Goal: Task Accomplishment & Management: Manage account settings

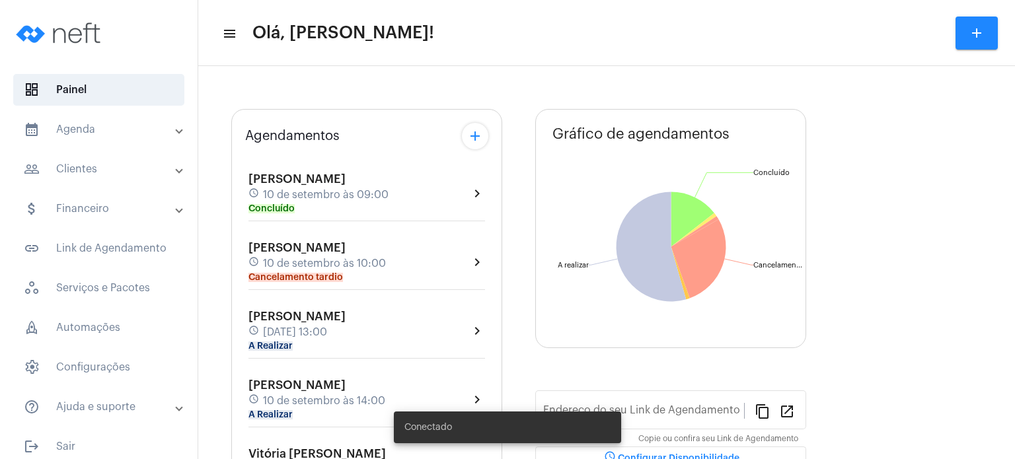
type input "[URL][DOMAIN_NAME]"
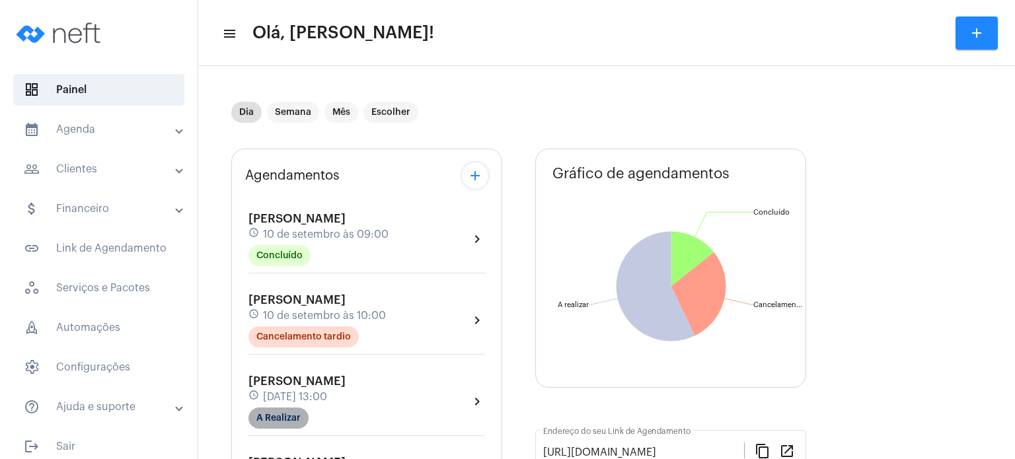
click at [270, 422] on mat-chip "A Realizar" at bounding box center [278, 418] width 60 height 21
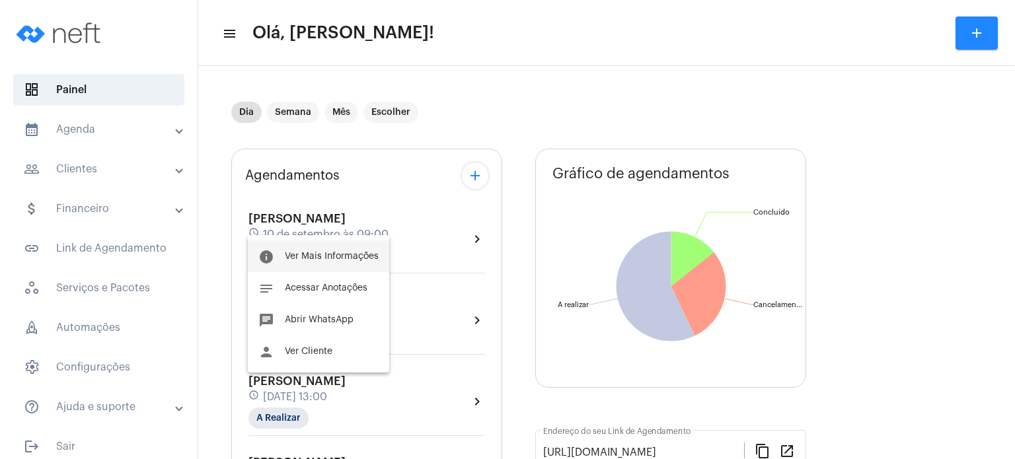
click at [304, 258] on span "Ver Mais Informações" at bounding box center [332, 256] width 94 height 9
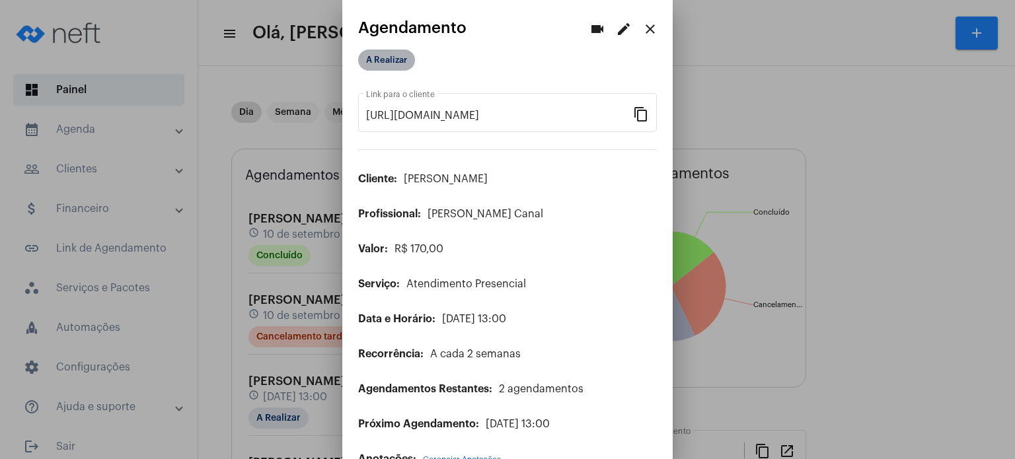
click at [388, 65] on mat-chip "A Realizar" at bounding box center [386, 60] width 57 height 21
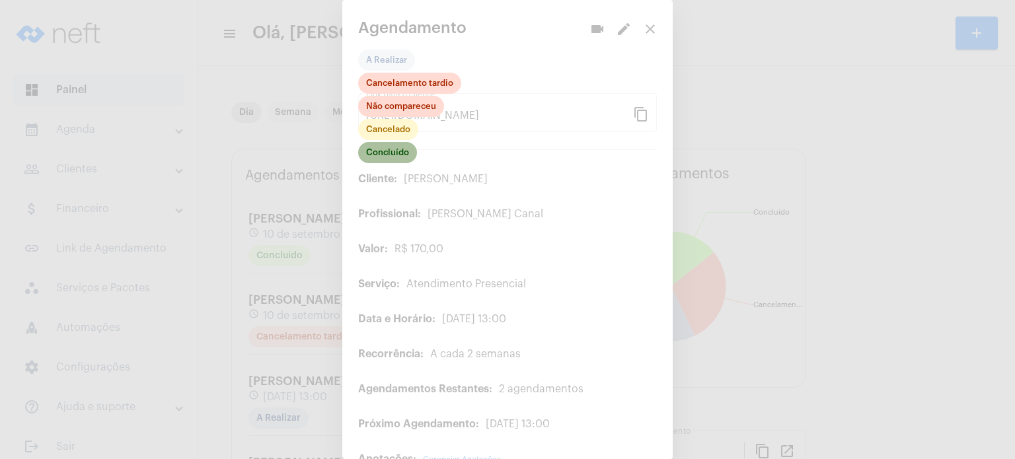
click at [378, 163] on mat-chip "Concluído" at bounding box center [387, 152] width 59 height 21
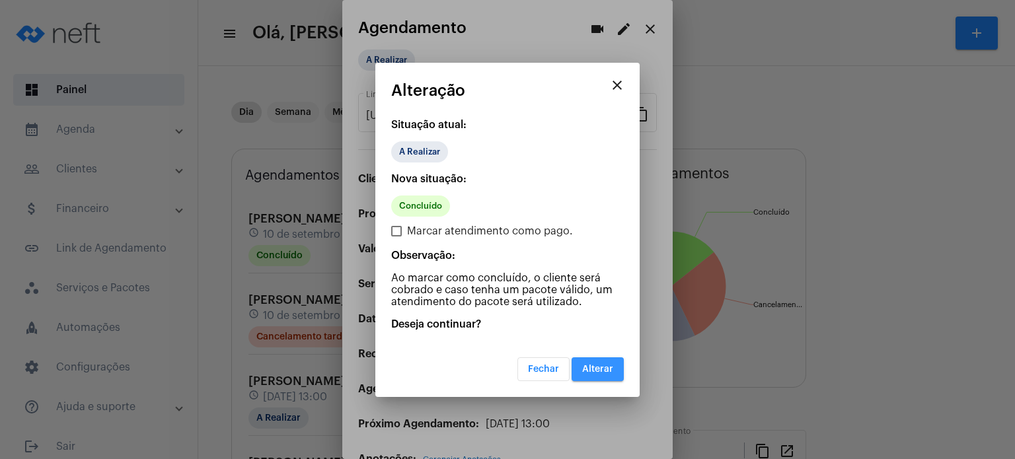
click at [597, 376] on button "Alterar" at bounding box center [597, 369] width 52 height 24
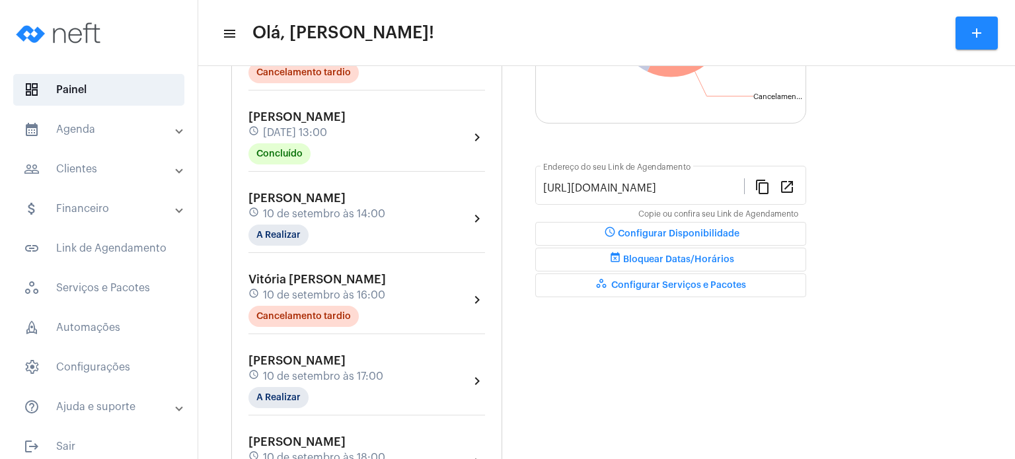
scroll to position [238, 0]
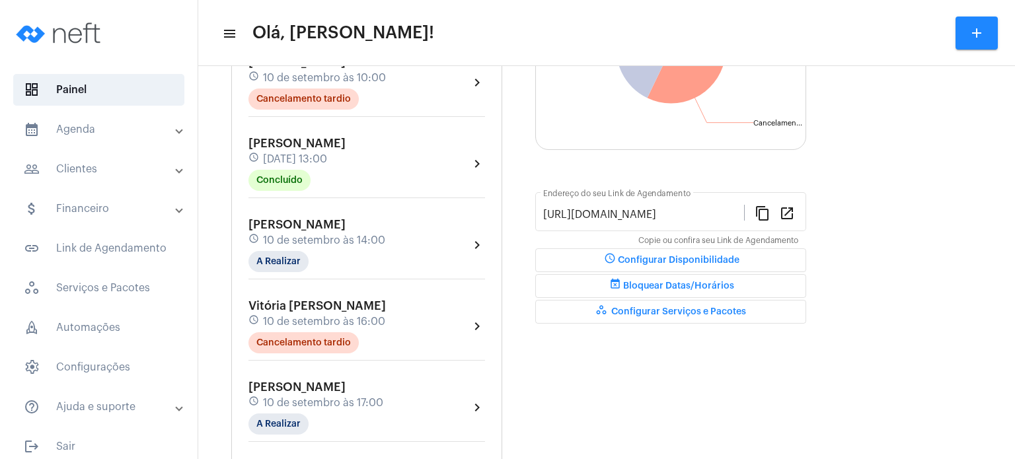
click at [309, 144] on span "[PERSON_NAME]" at bounding box center [296, 143] width 97 height 12
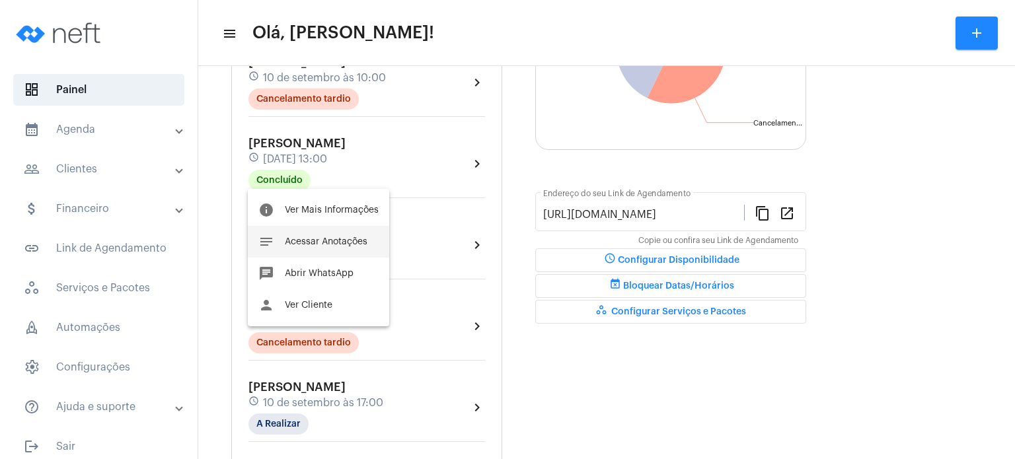
click at [296, 231] on button "notes Acessar Anotações" at bounding box center [318, 242] width 141 height 32
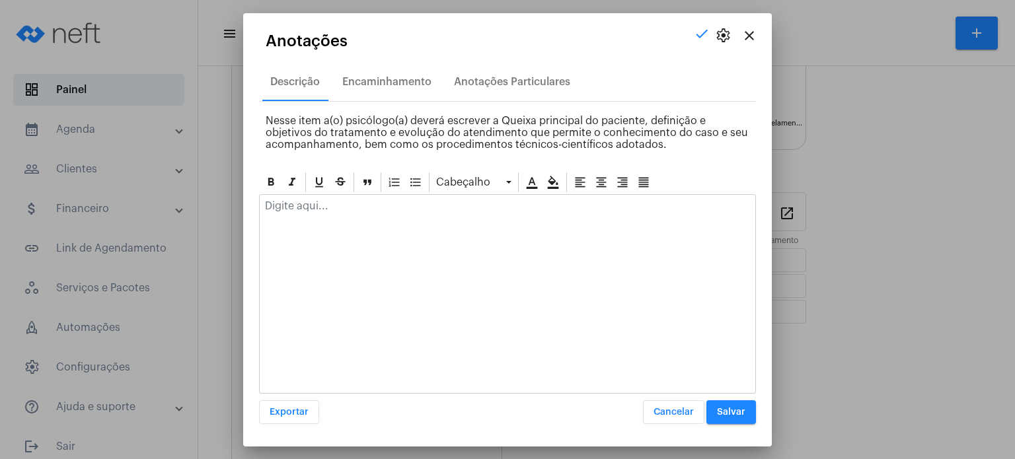
click at [325, 208] on p at bounding box center [507, 206] width 485 height 12
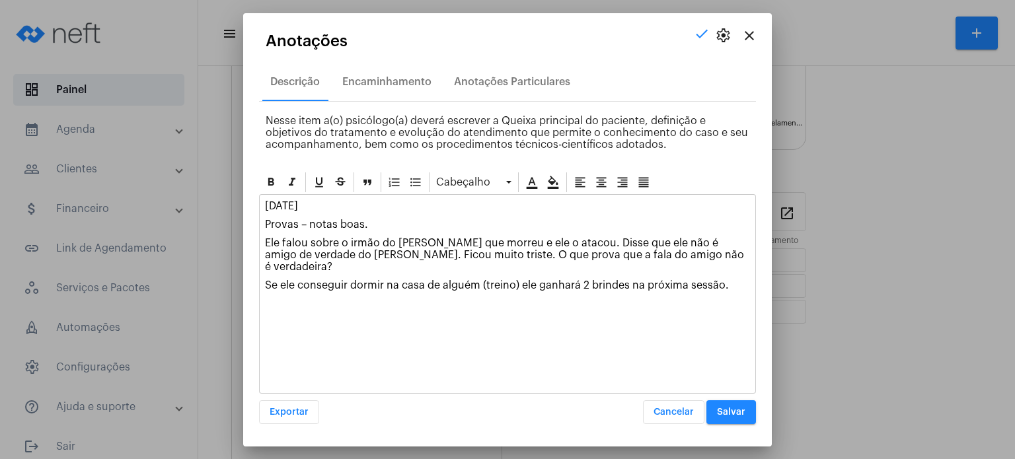
click at [731, 408] on span "Salvar" at bounding box center [731, 412] width 28 height 9
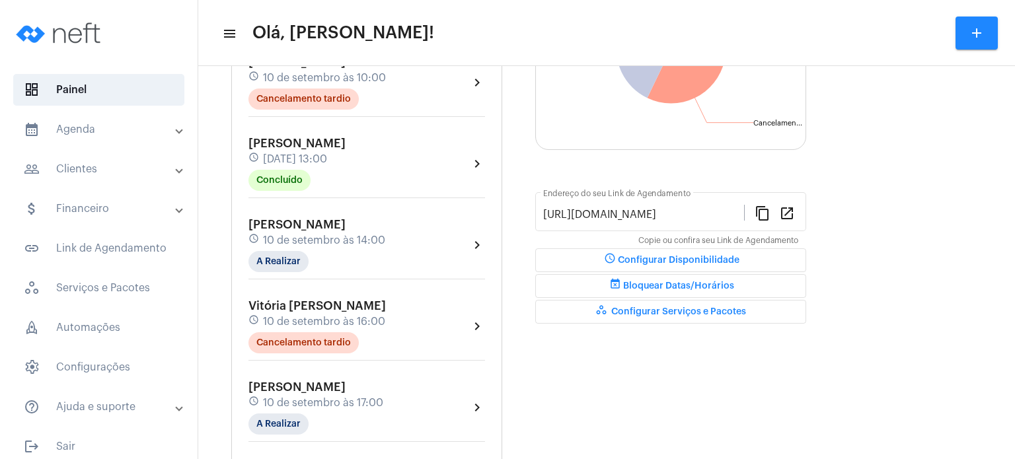
click at [288, 223] on span "[PERSON_NAME]" at bounding box center [296, 225] width 97 height 12
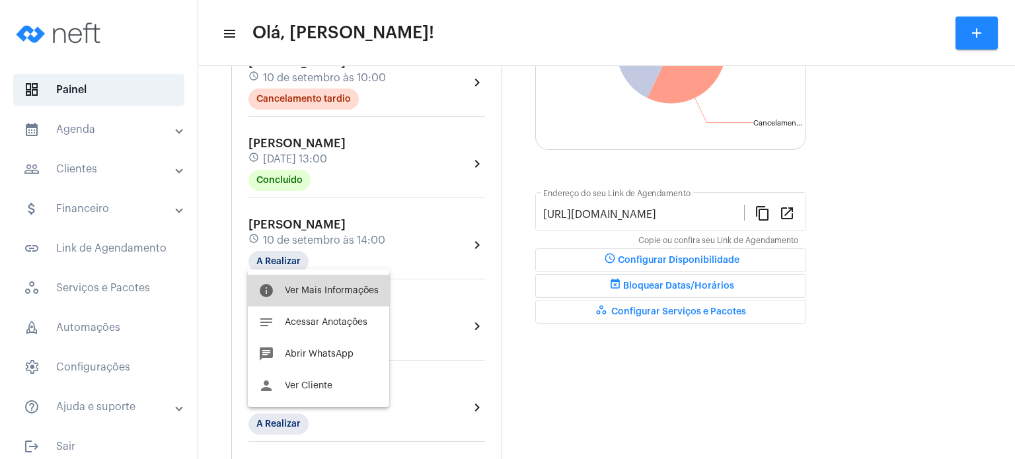
click at [320, 305] on button "info Ver Mais Informações" at bounding box center [318, 291] width 141 height 32
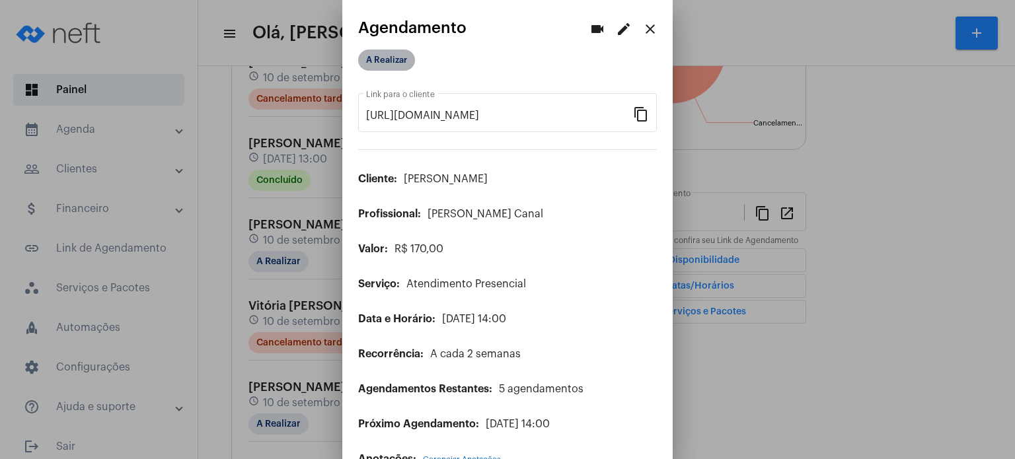
click at [391, 57] on mat-chip "A Realizar" at bounding box center [386, 60] width 57 height 21
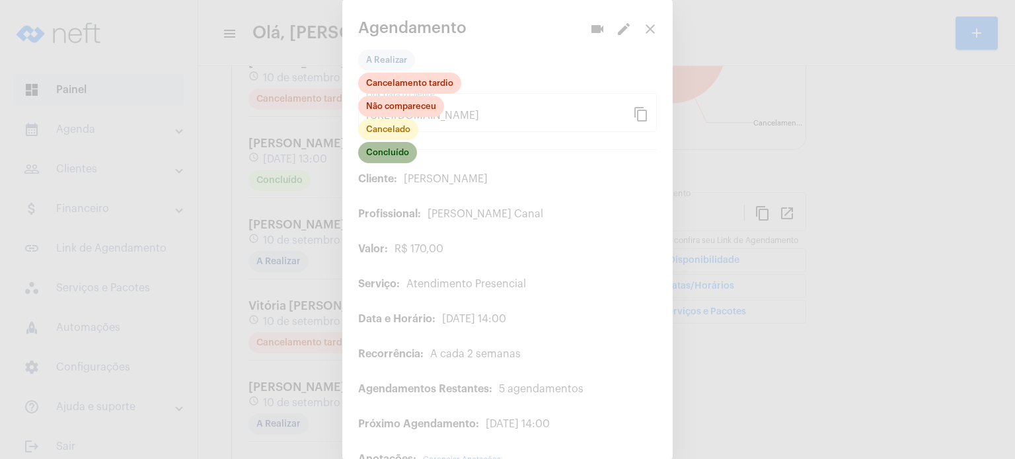
click at [390, 151] on mat-chip "Concluído" at bounding box center [387, 152] width 59 height 21
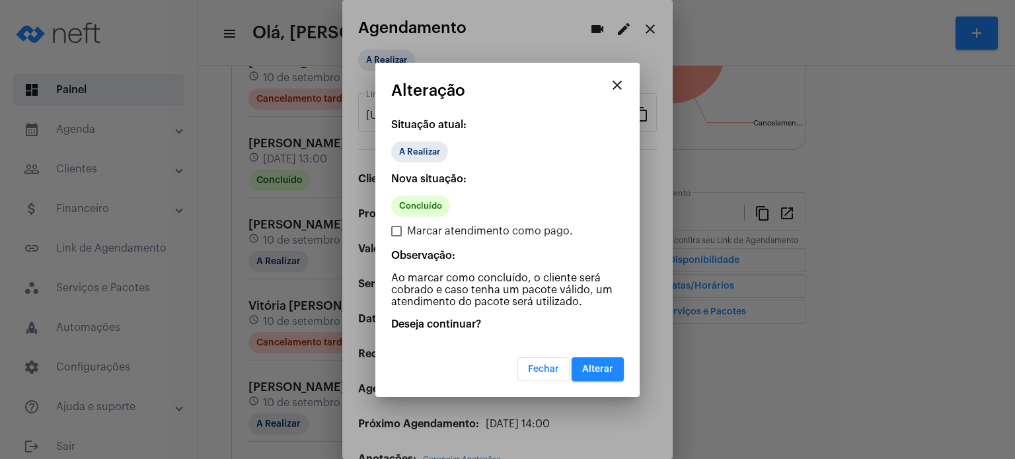
click at [595, 360] on button "Alterar" at bounding box center [597, 369] width 52 height 24
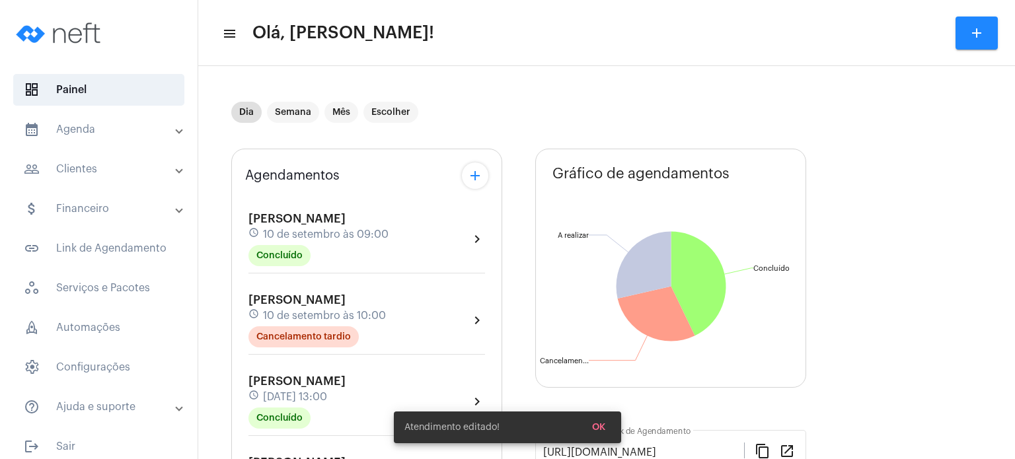
click at [235, 311] on div "Agendamentos add [PERSON_NAME] schedule [DATE] 09:00 Concluído chevron_right [P…" at bounding box center [366, 463] width 271 height 629
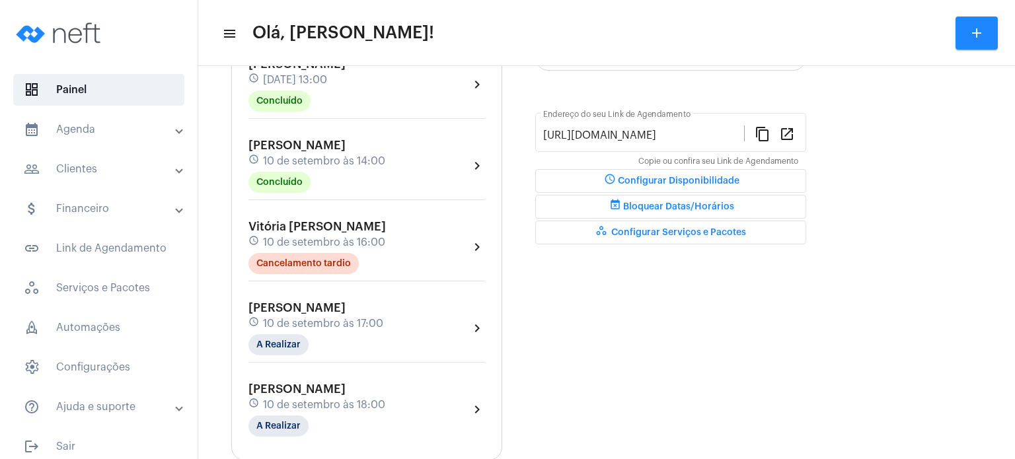
scroll to position [344, 0]
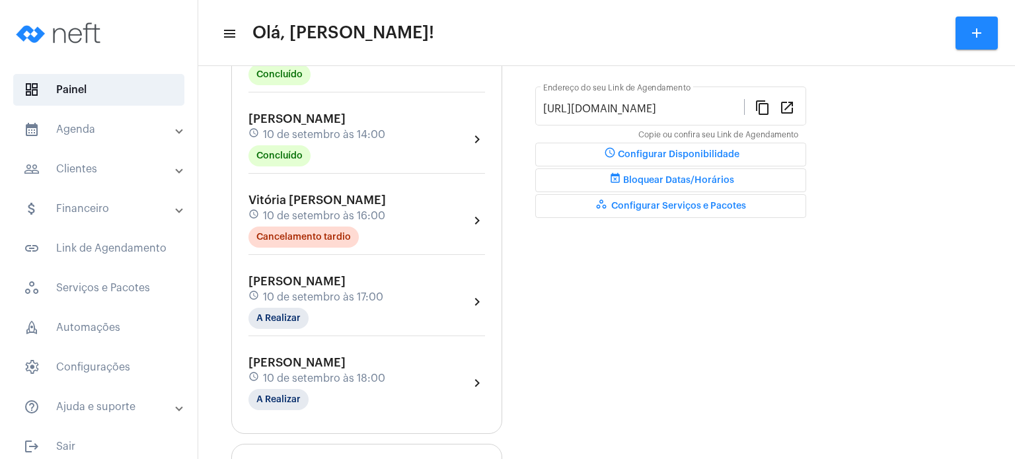
click at [357, 118] on div "[PERSON_NAME] Perim schedule [DATE] 14:00 Concluído" at bounding box center [316, 139] width 137 height 54
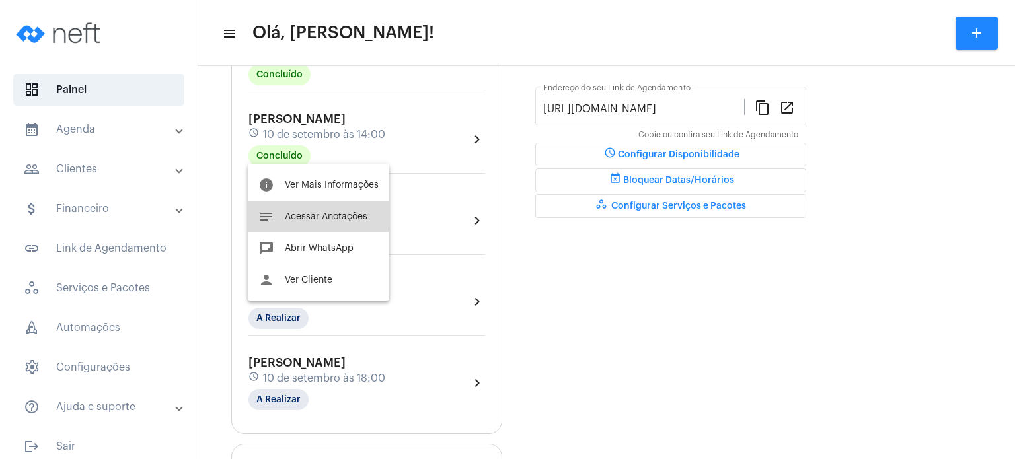
click at [315, 210] on button "notes Acessar Anotações" at bounding box center [318, 217] width 141 height 32
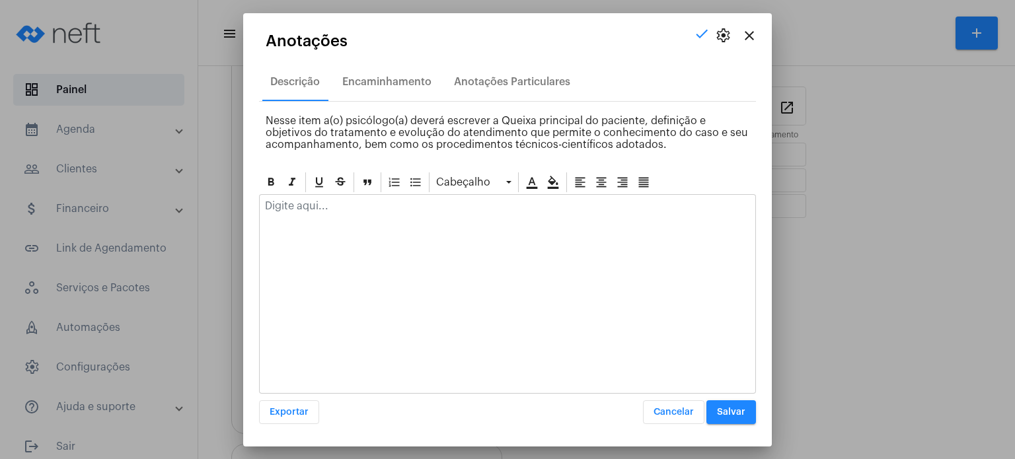
click at [315, 210] on p at bounding box center [507, 206] width 485 height 12
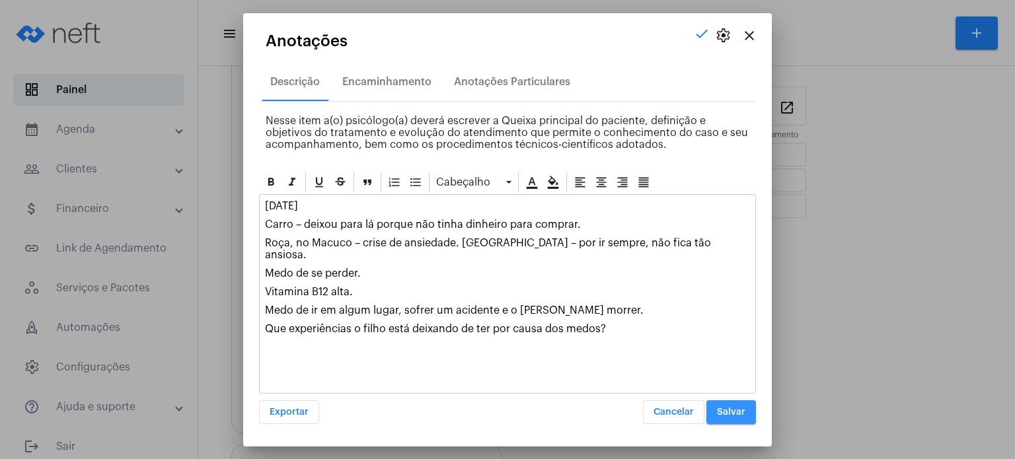
click at [729, 410] on span "Salvar" at bounding box center [731, 412] width 28 height 9
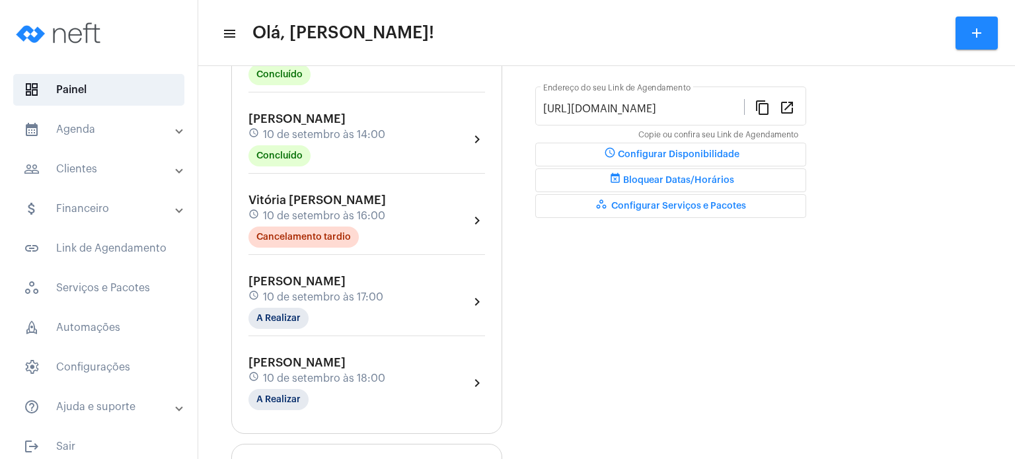
click at [101, 123] on mat-panel-title "calendar_month_outlined Agenda" at bounding box center [100, 130] width 153 height 16
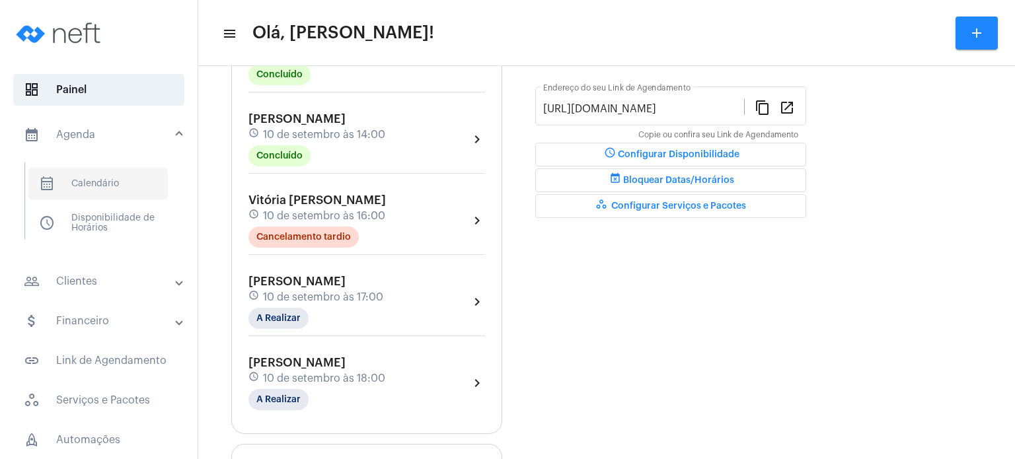
click at [87, 179] on span "calendar_month_outlined Calendário" at bounding box center [97, 184] width 139 height 32
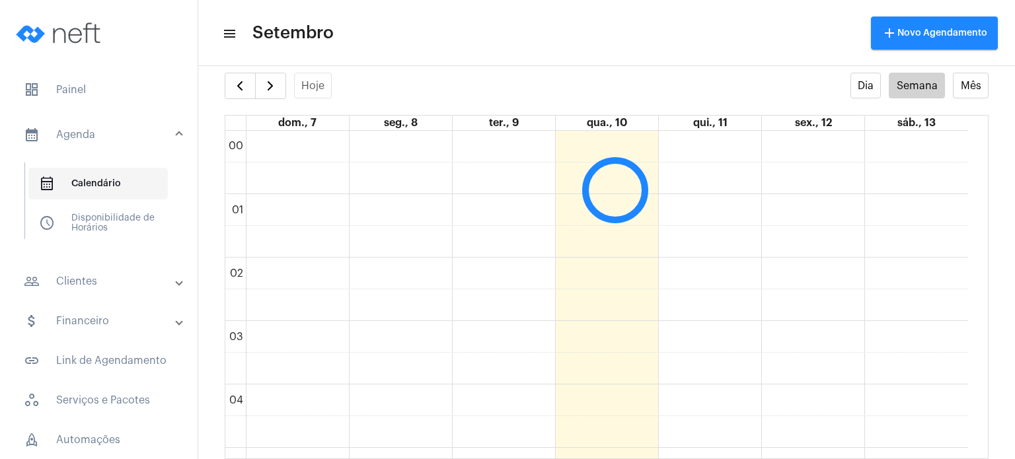
scroll to position [381, 0]
click at [277, 87] on span "button" at bounding box center [270, 86] width 16 height 16
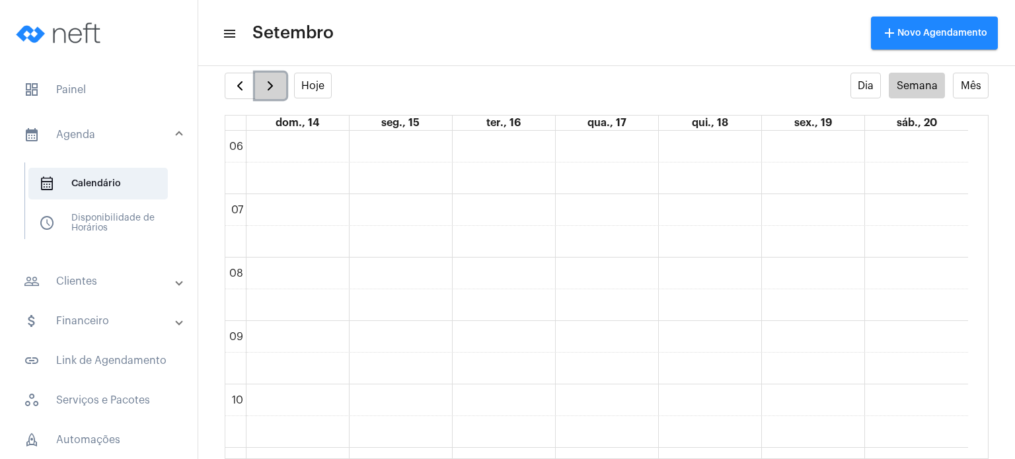
click at [277, 87] on span "button" at bounding box center [270, 86] width 16 height 16
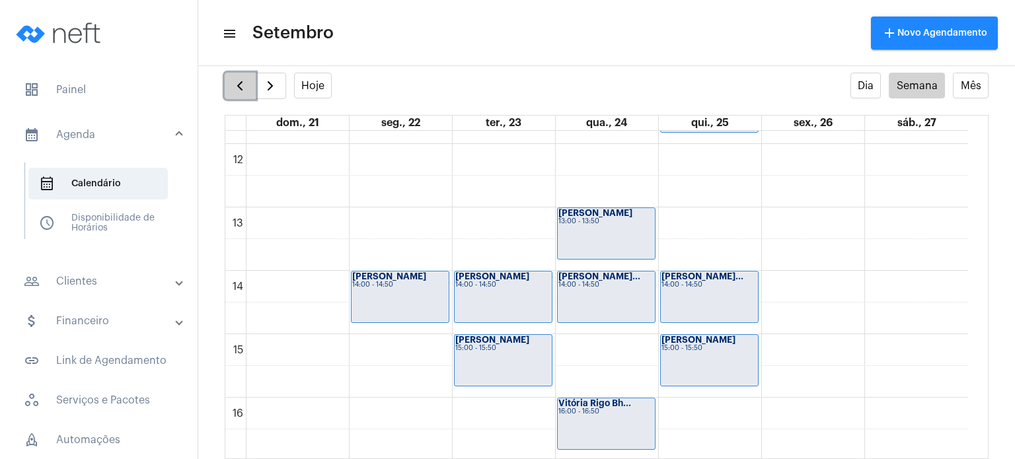
click at [247, 84] on span "button" at bounding box center [240, 86] width 16 height 16
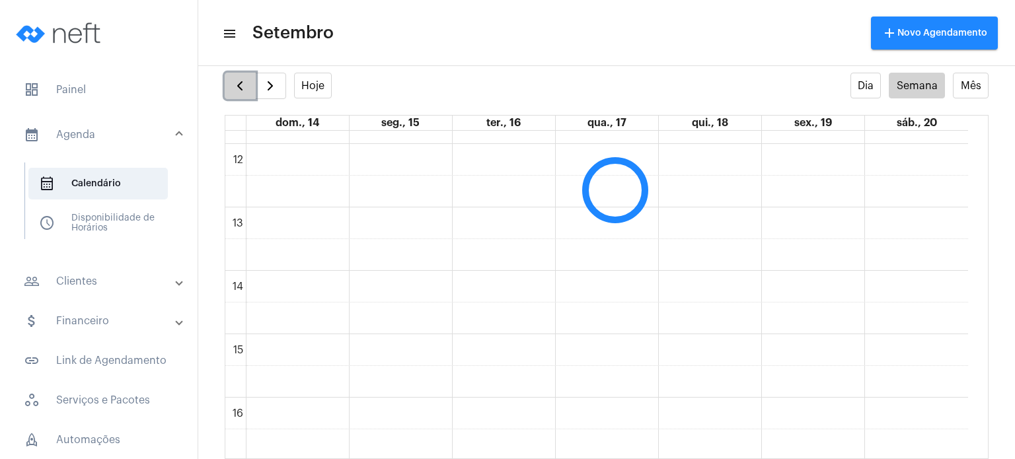
scroll to position [382, 0]
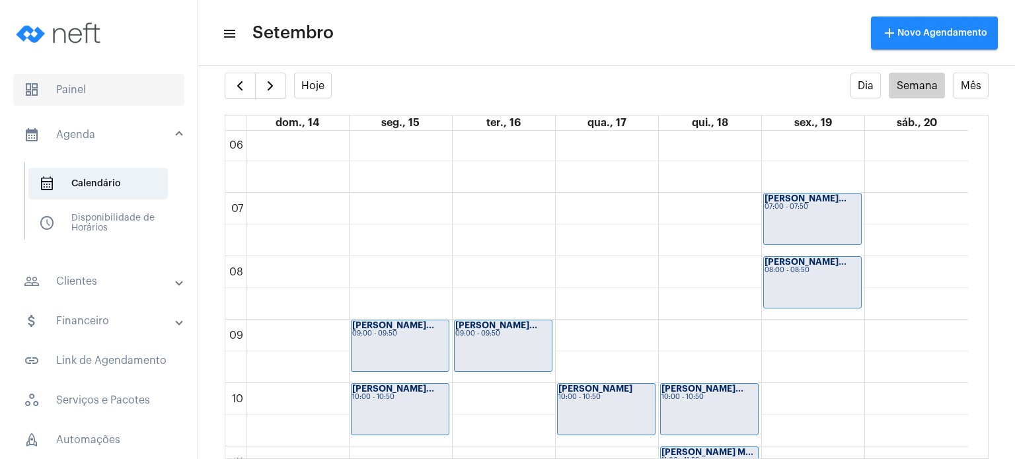
click at [100, 87] on span "dashboard Painel" at bounding box center [98, 90] width 171 height 32
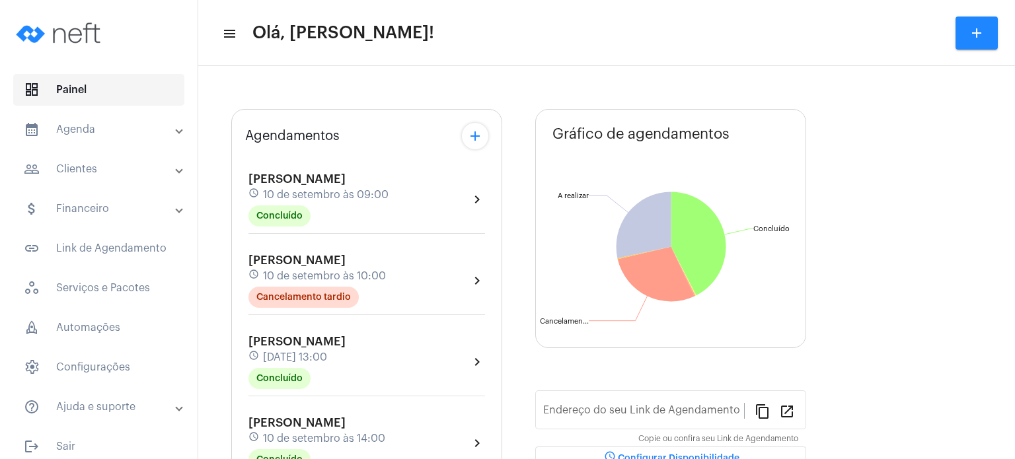
type input "[URL][DOMAIN_NAME]"
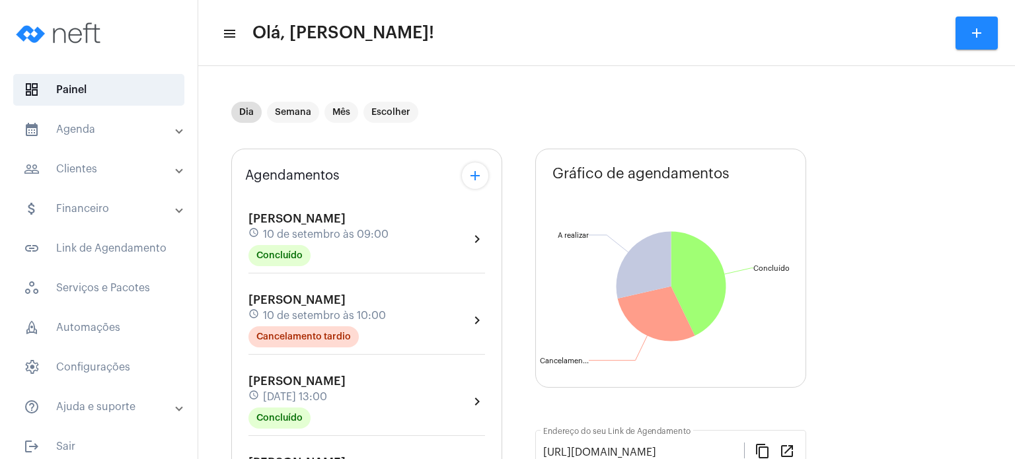
click at [207, 29] on mat-toolbar-row "menu Olá, [PERSON_NAME]! add" at bounding box center [606, 33] width 817 height 42
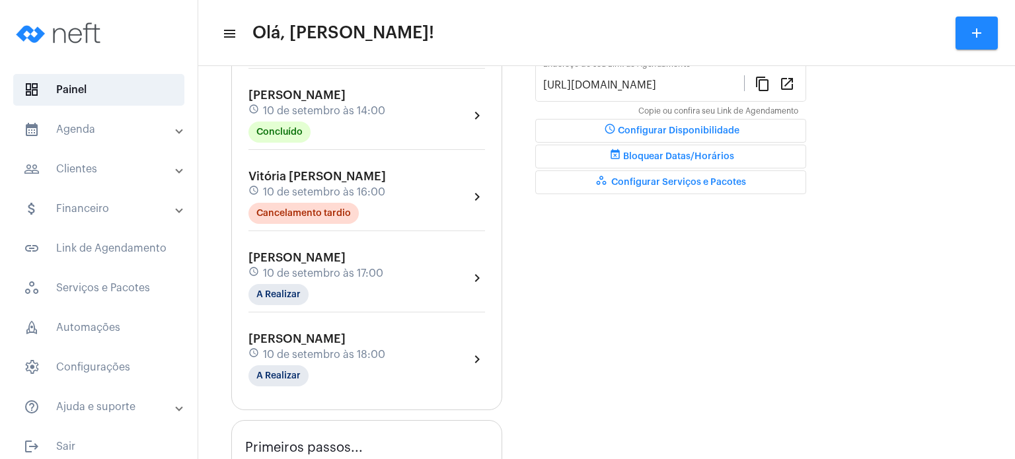
scroll to position [369, 0]
